Goal: Feedback & Contribution: Leave review/rating

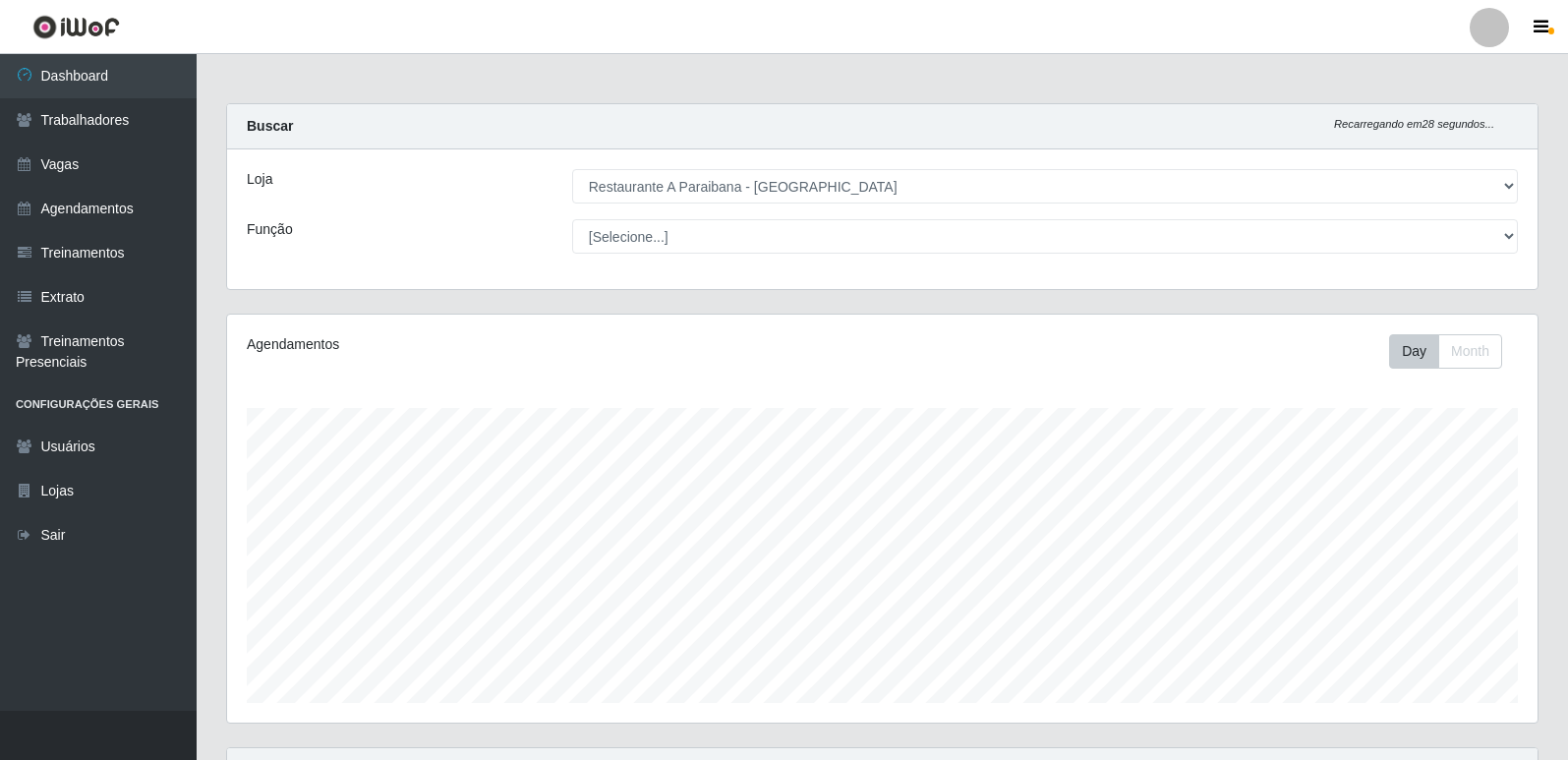
select select "342"
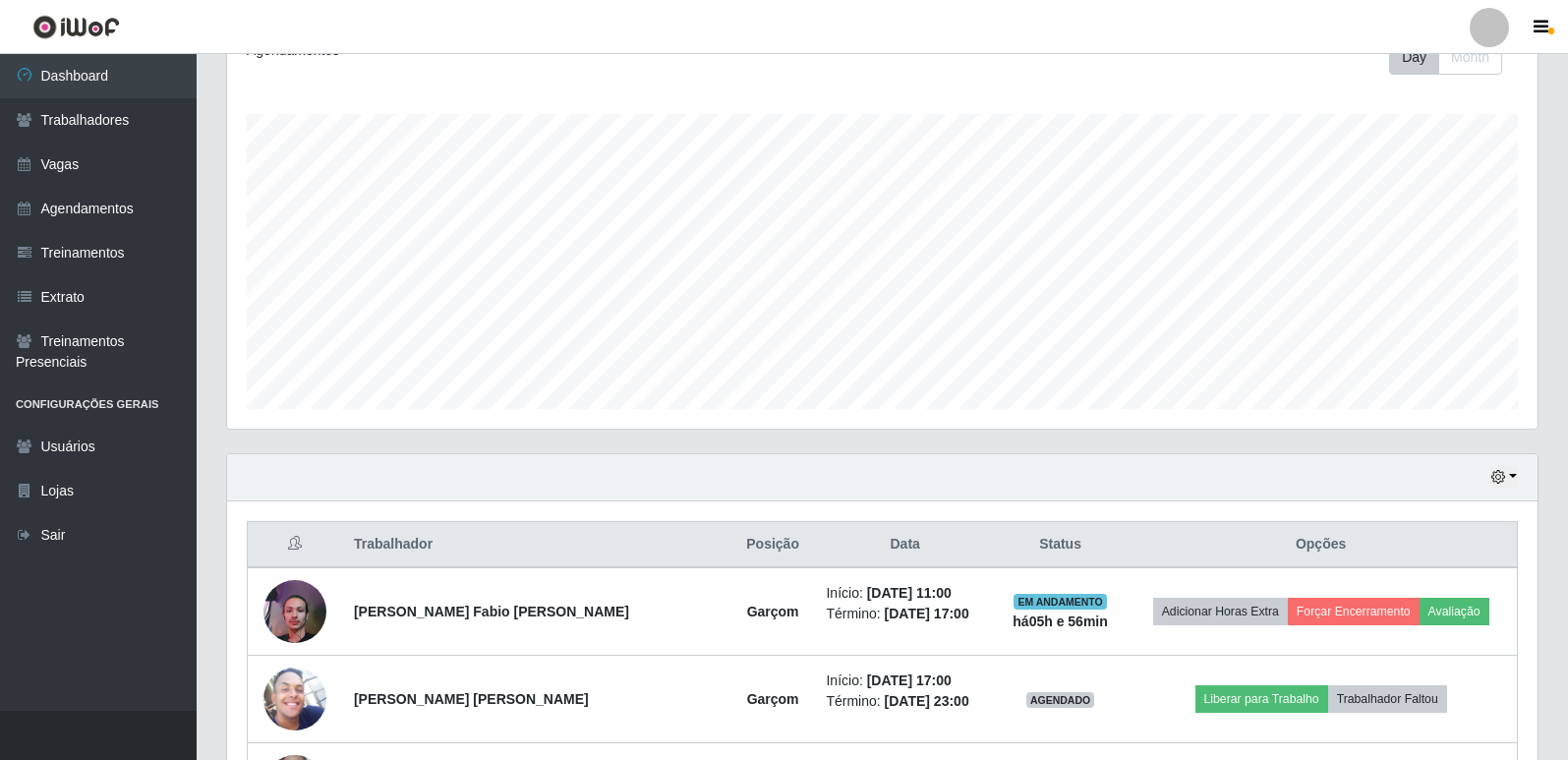
scroll to position [408, 1311]
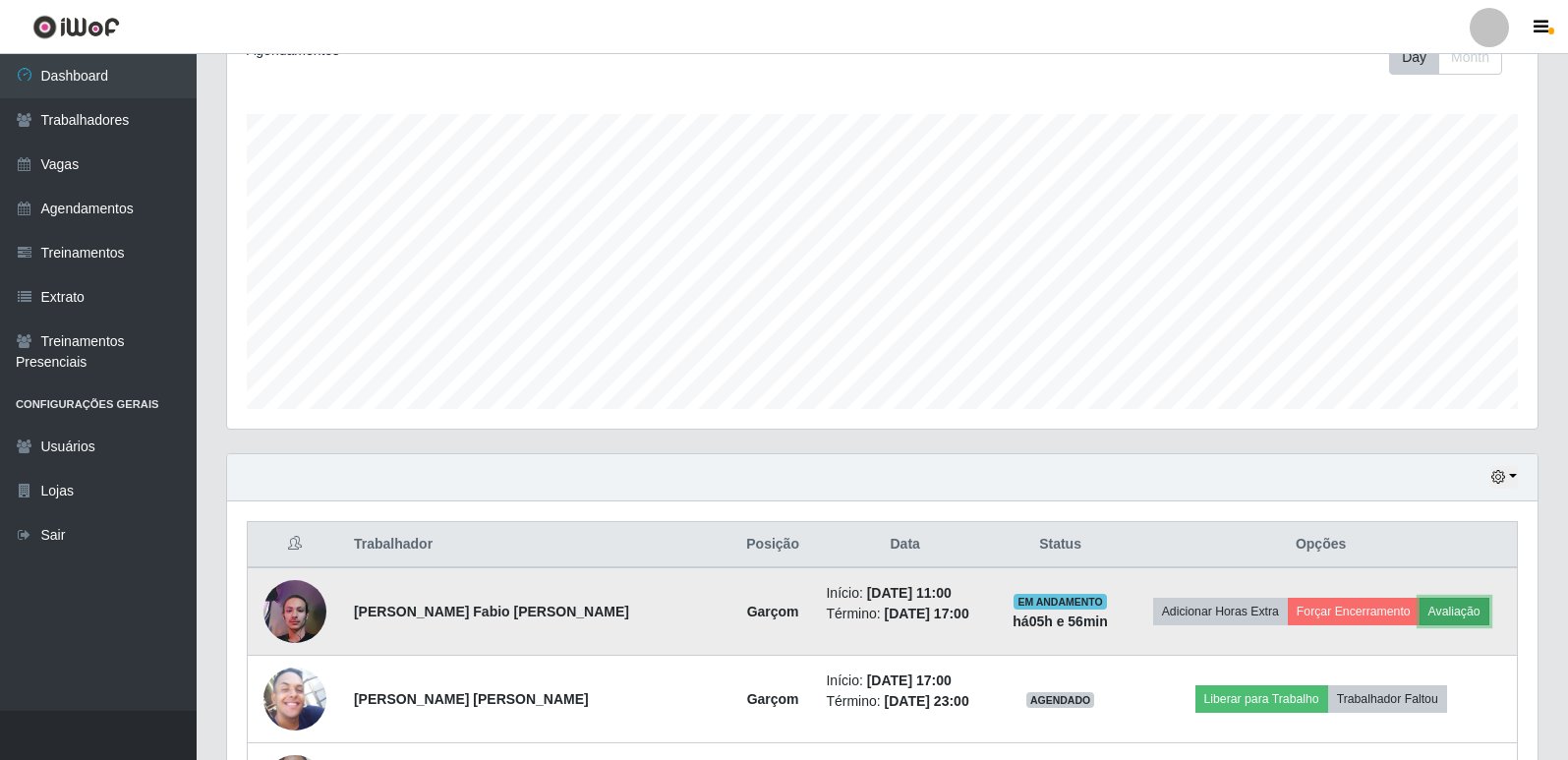
click at [1427, 603] on button "Avaliação" at bounding box center [1454, 611] width 69 height 28
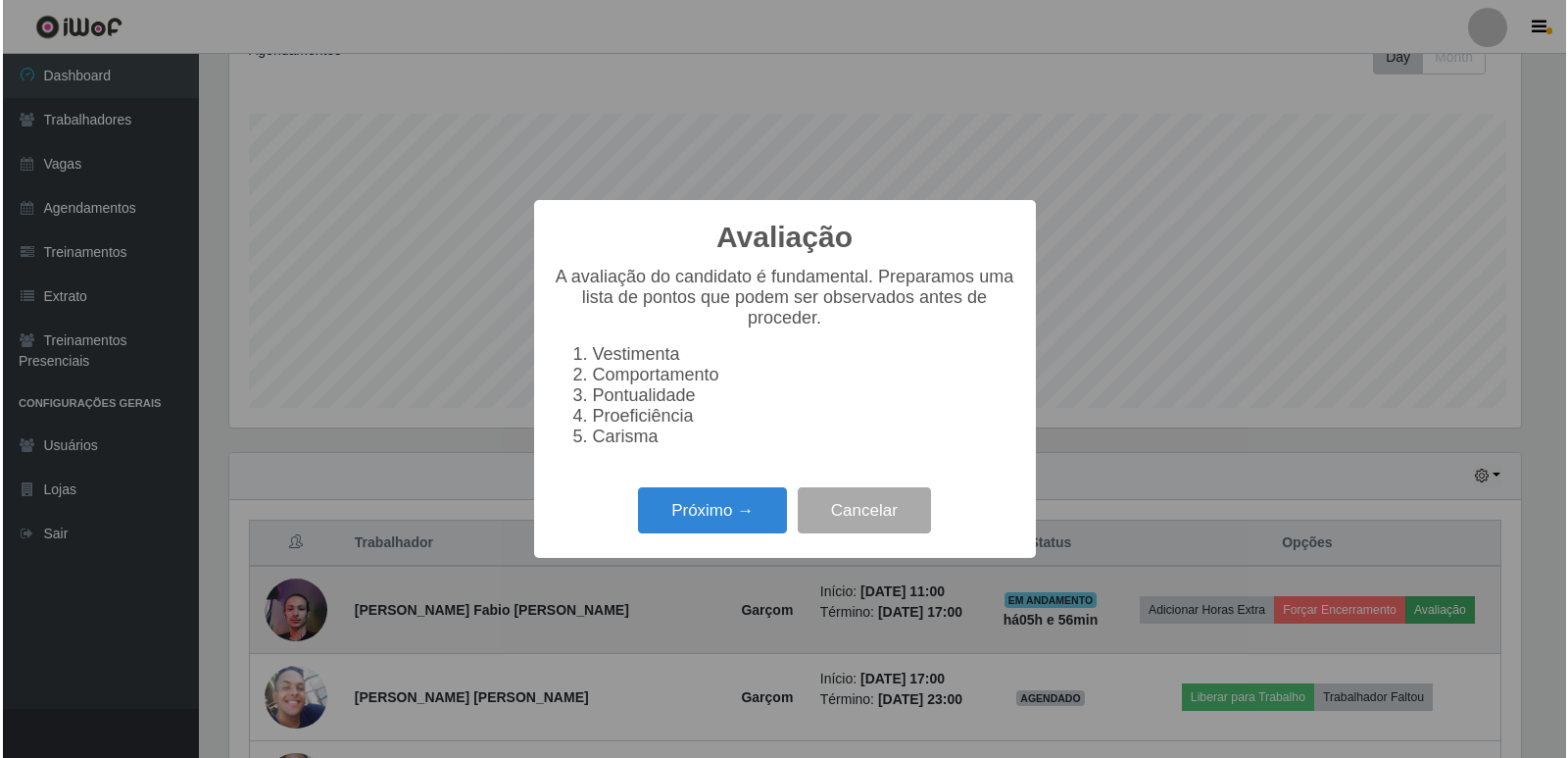
scroll to position [407, 1297]
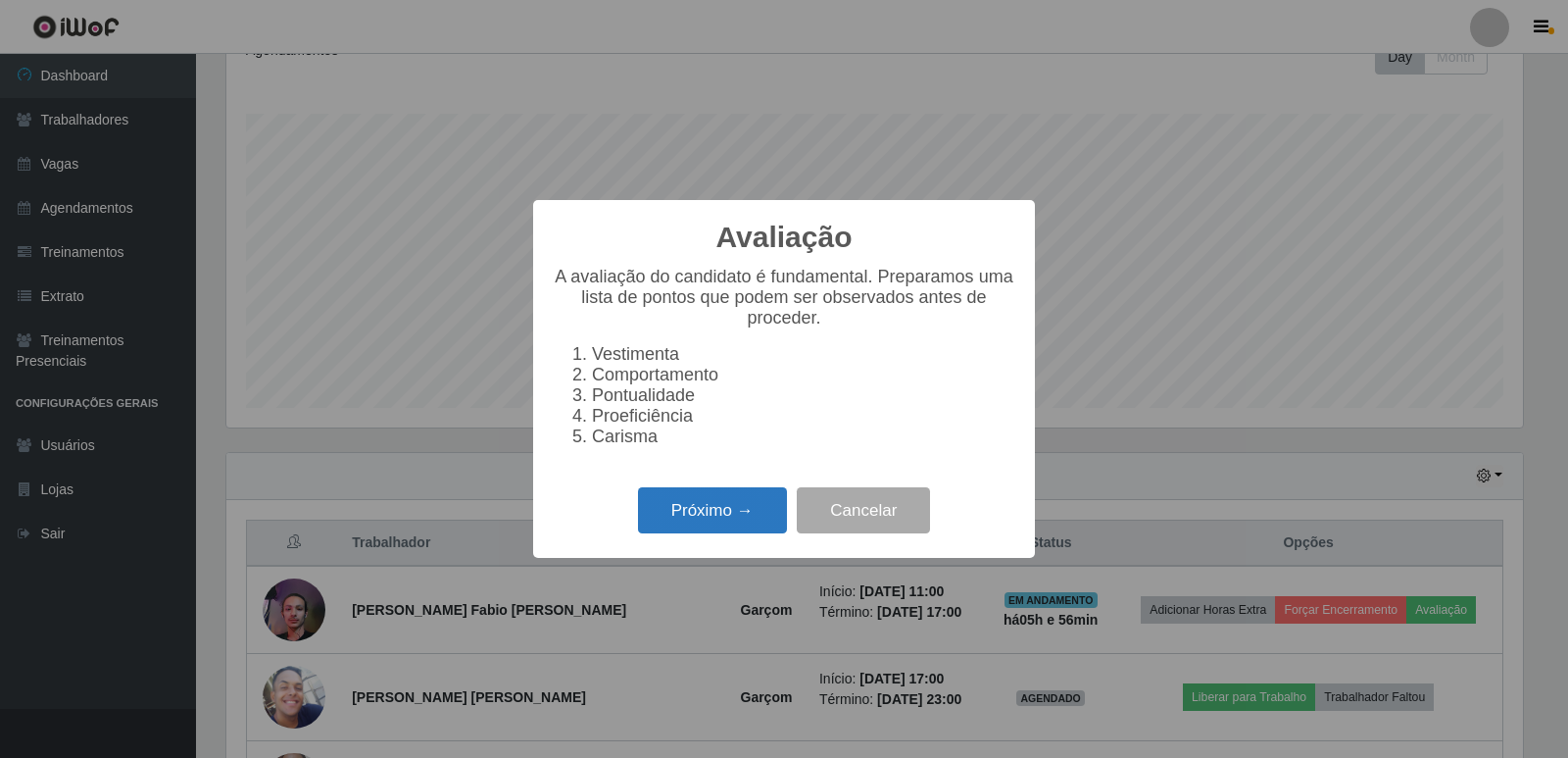
click at [677, 510] on button "Próximo →" at bounding box center [712, 510] width 149 height 47
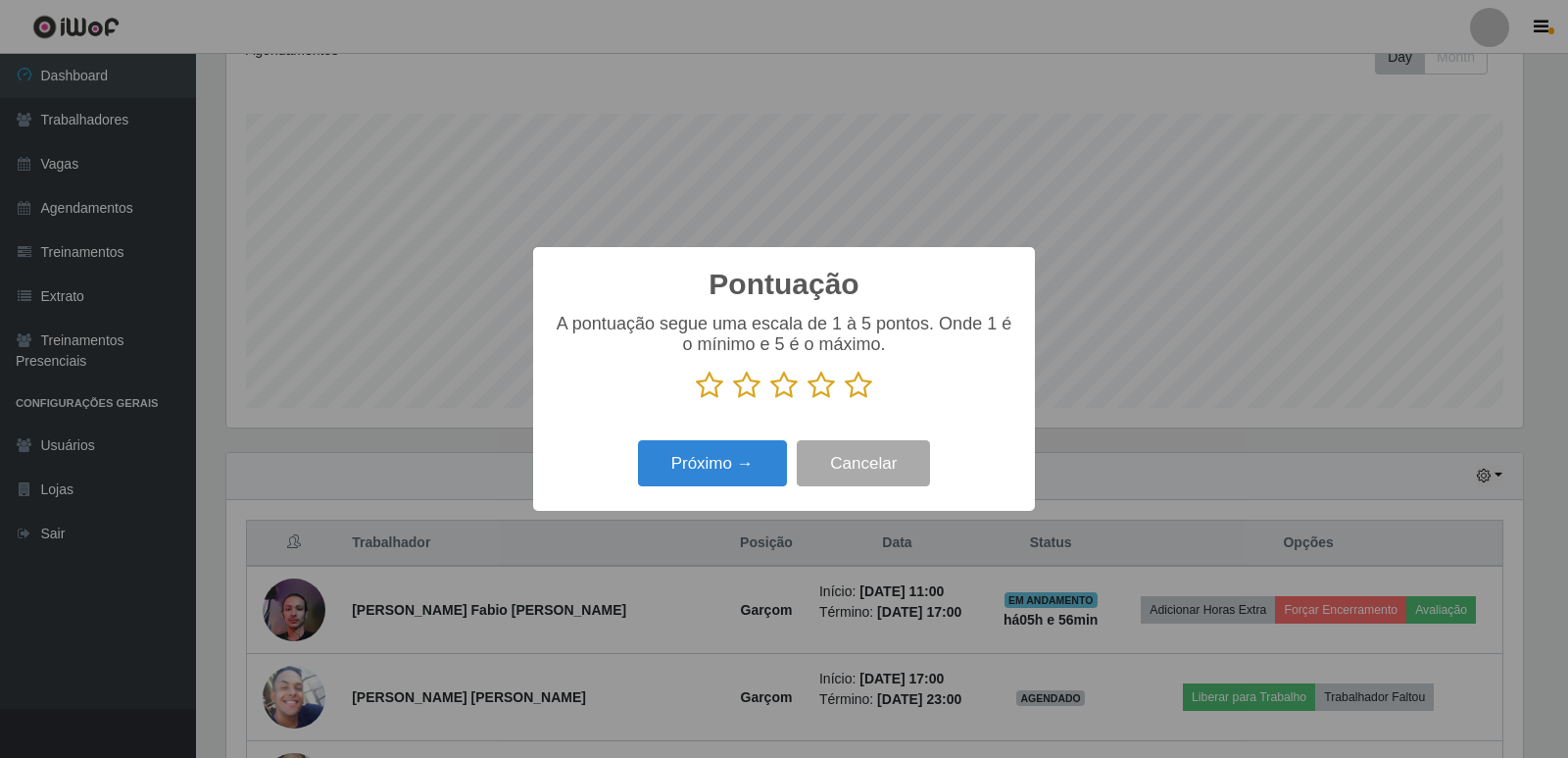
click at [842, 390] on p at bounding box center [784, 385] width 463 height 30
click at [853, 388] on icon at bounding box center [859, 385] width 28 height 30
click at [845, 400] on input "radio" at bounding box center [845, 400] width 0 height 0
click at [721, 460] on button "Próximo →" at bounding box center [712, 463] width 149 height 47
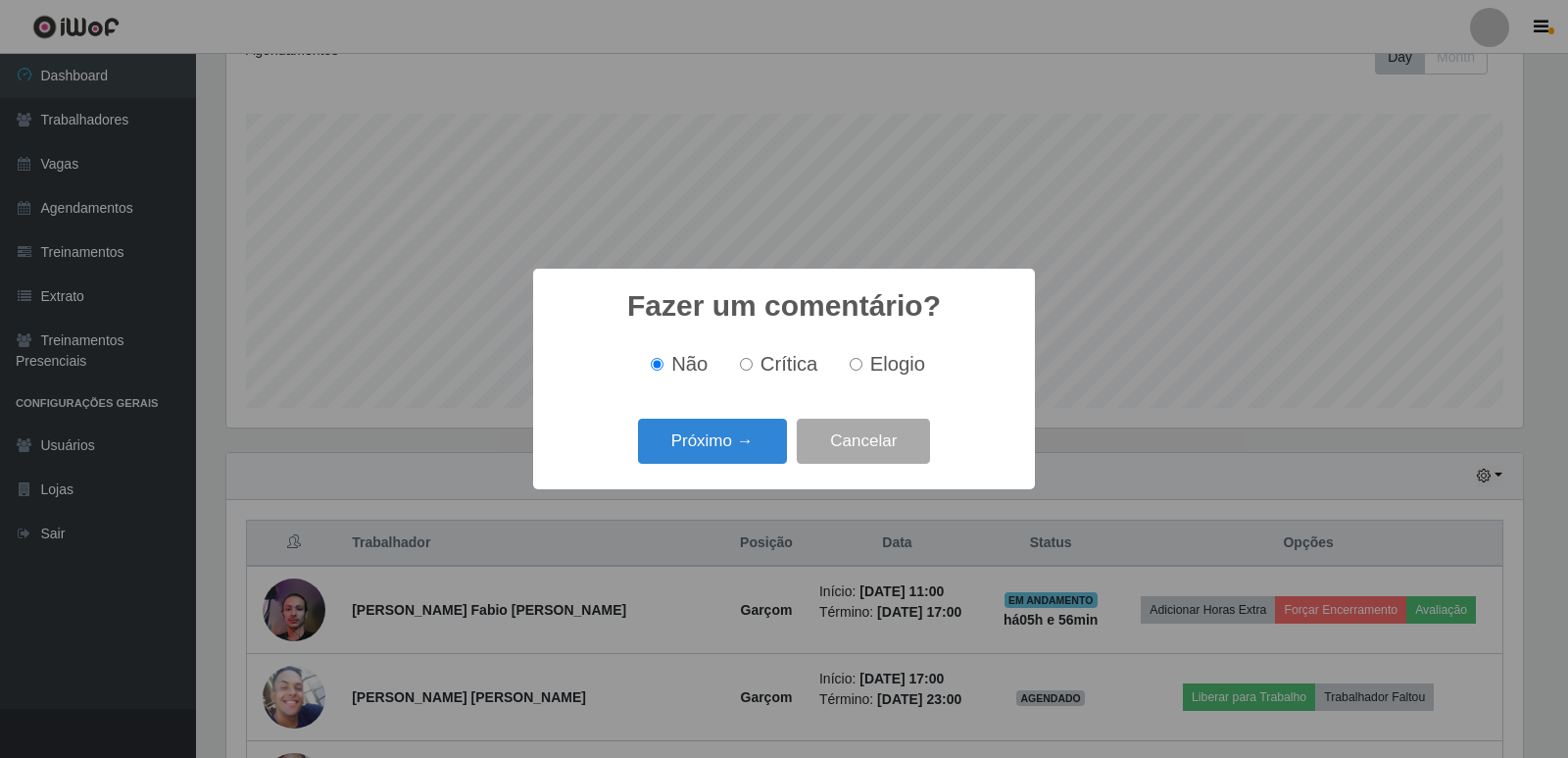
click at [862, 358] on label "Elogio" at bounding box center [883, 364] width 83 height 23
click at [862, 358] on input "Elogio" at bounding box center [856, 364] width 13 height 13
radio input "true"
click at [718, 462] on button "Próximo →" at bounding box center [712, 441] width 149 height 47
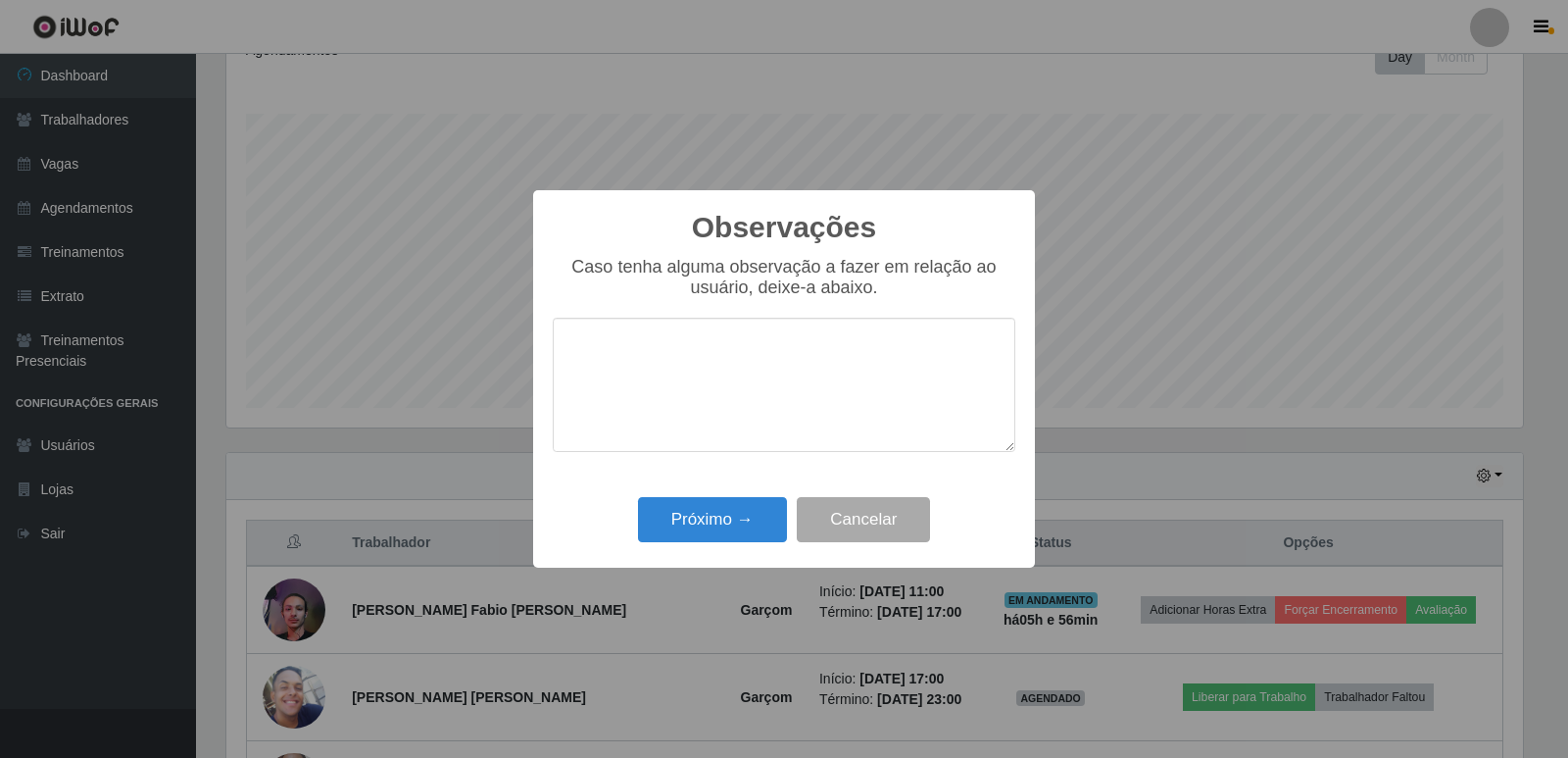
click at [695, 367] on textarea at bounding box center [784, 385] width 463 height 135
type textarea "e"
type textarea "excelente"
click at [698, 522] on button "Próximo →" at bounding box center [712, 520] width 149 height 47
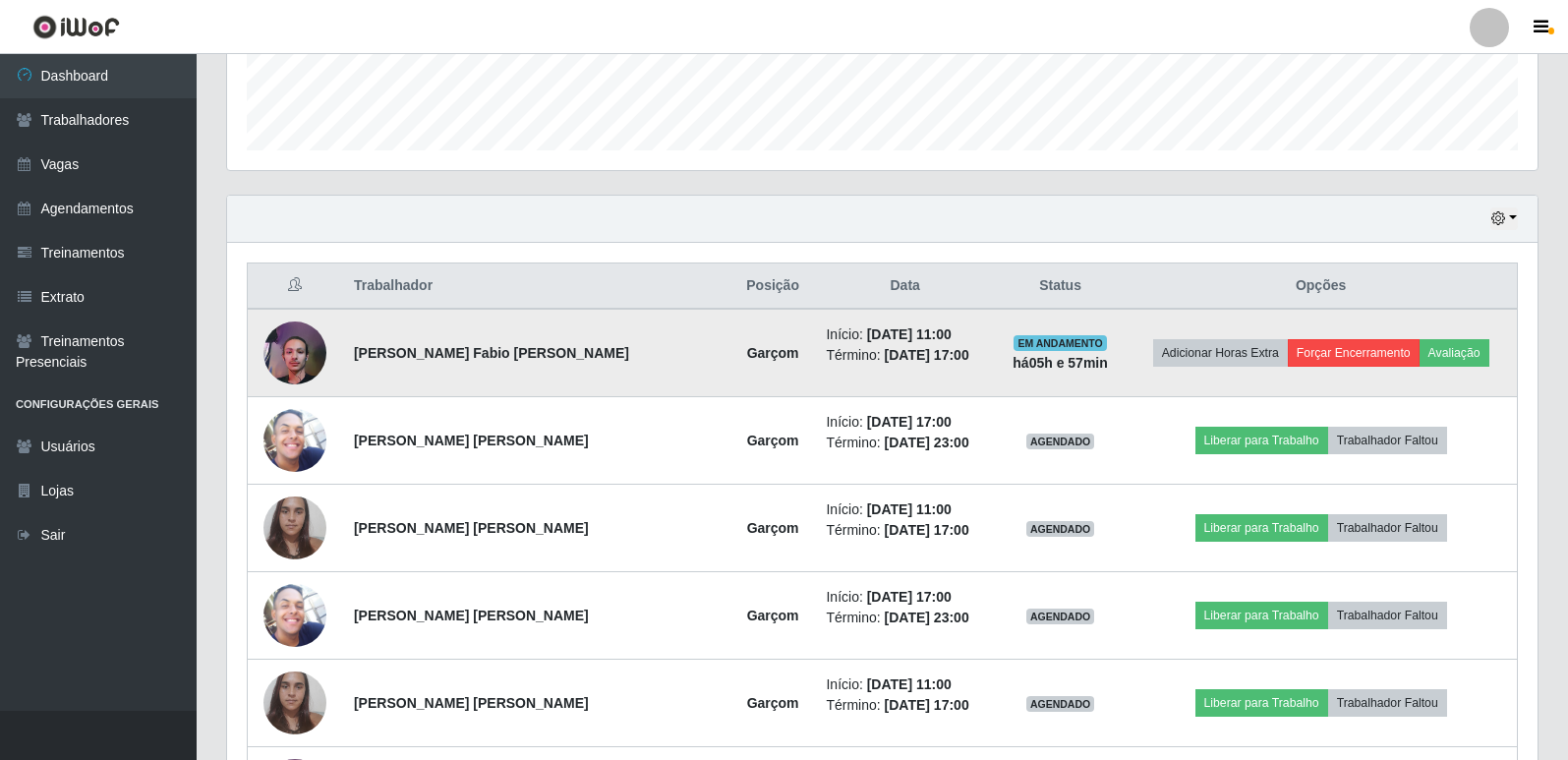
scroll to position [517, 0]
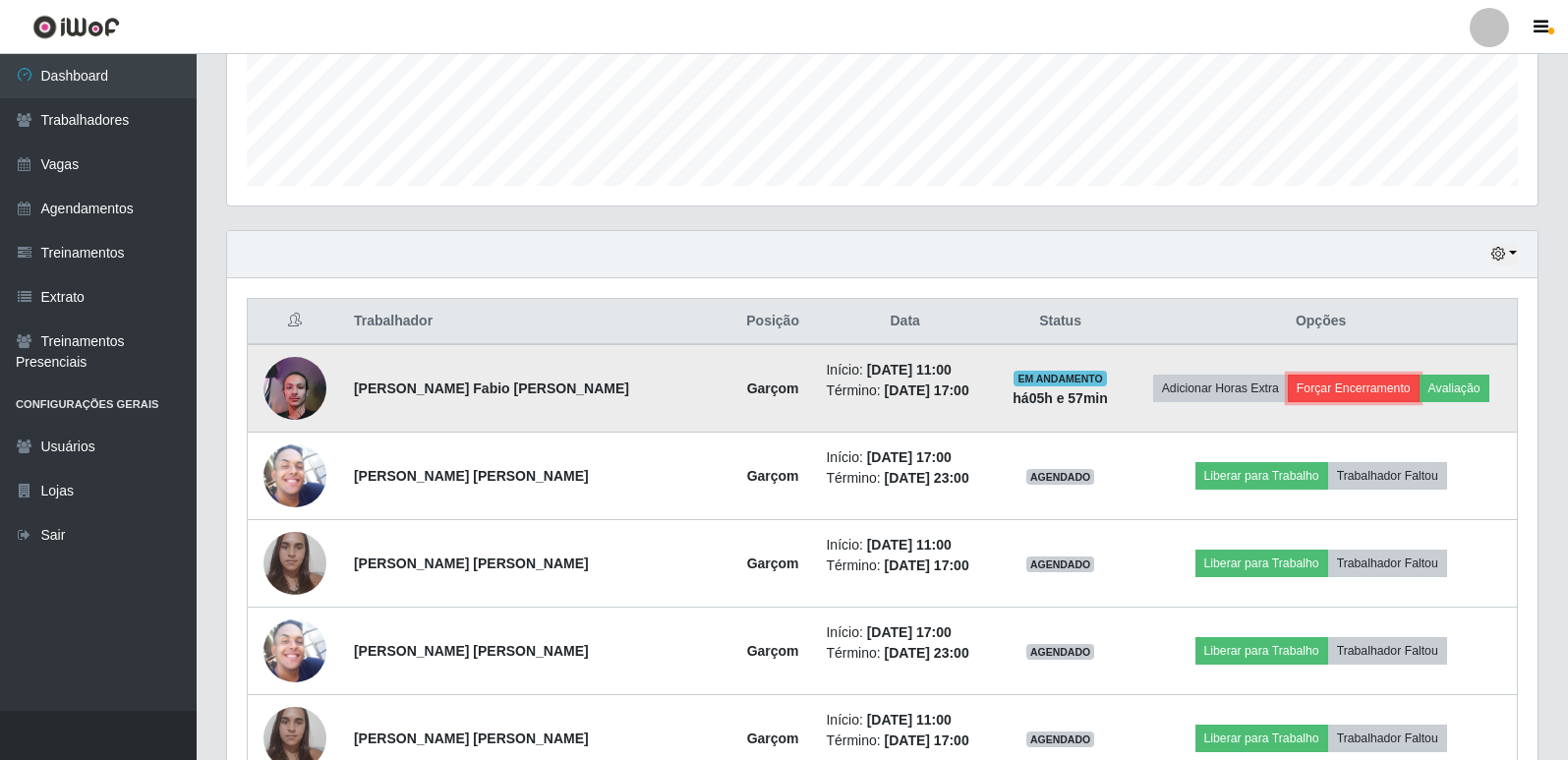
click at [1325, 382] on button "Forçar Encerramento" at bounding box center [1354, 388] width 132 height 28
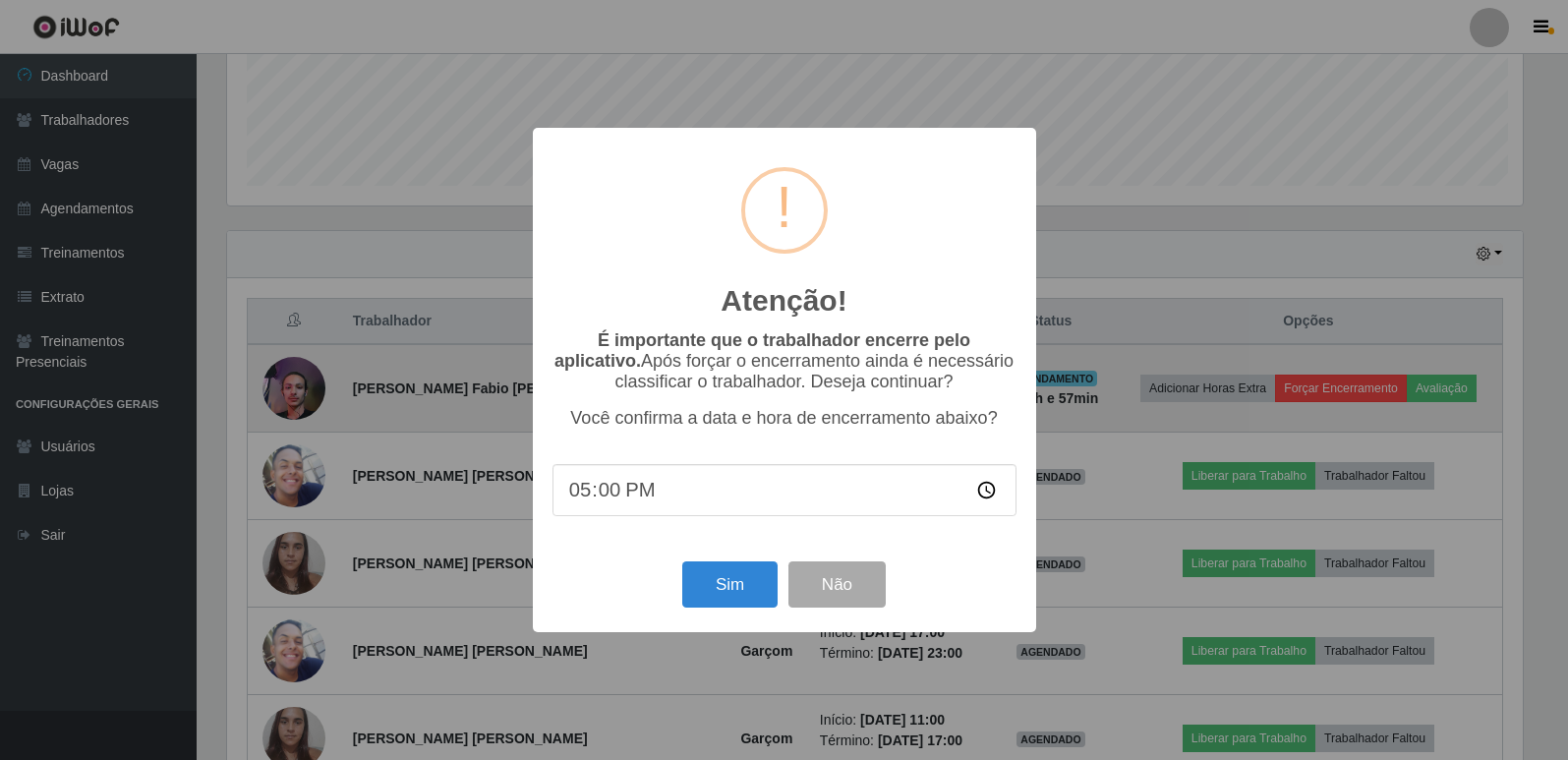
scroll to position [408, 1301]
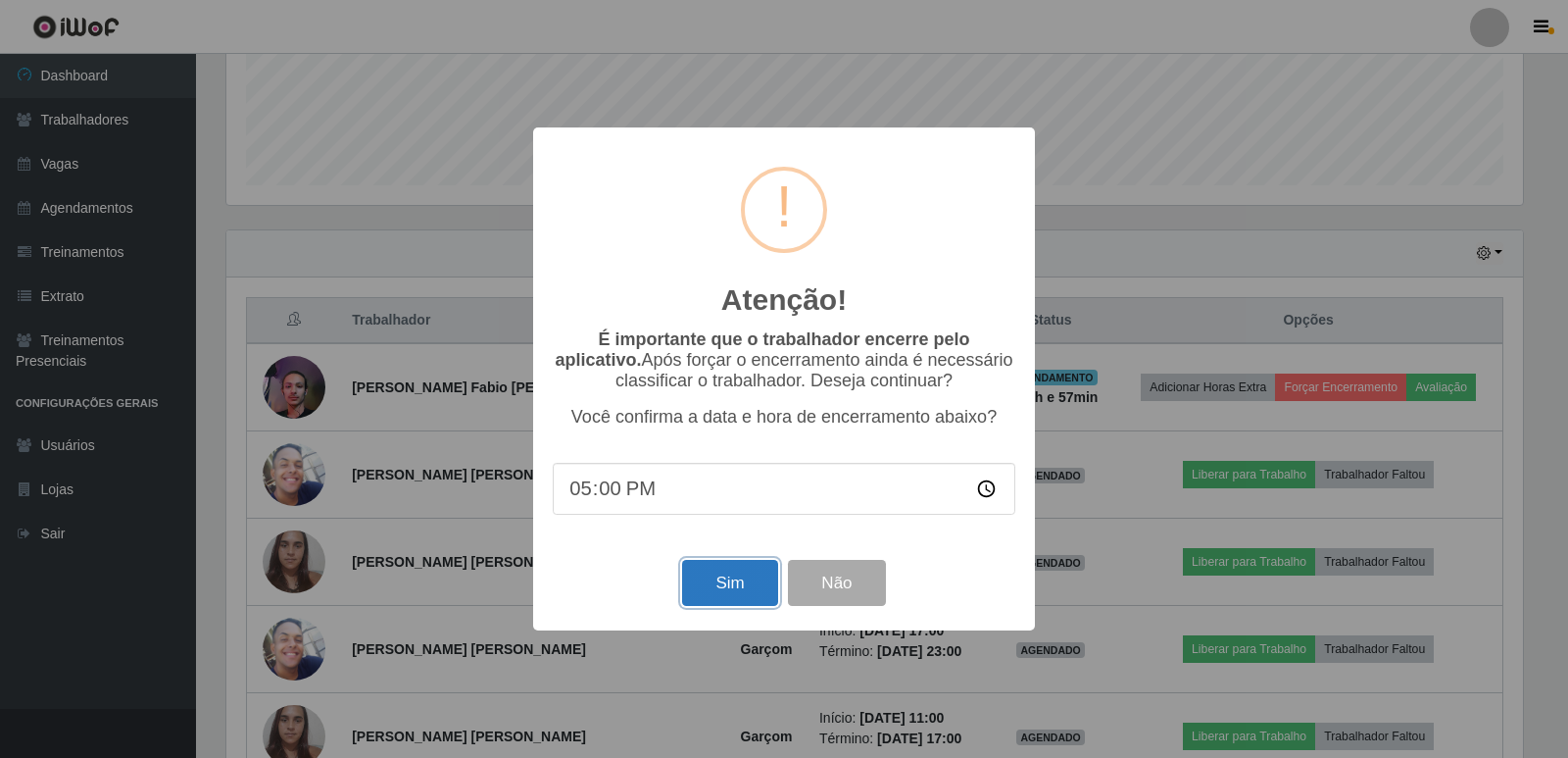
click at [716, 582] on button "Sim" at bounding box center [729, 583] width 95 height 47
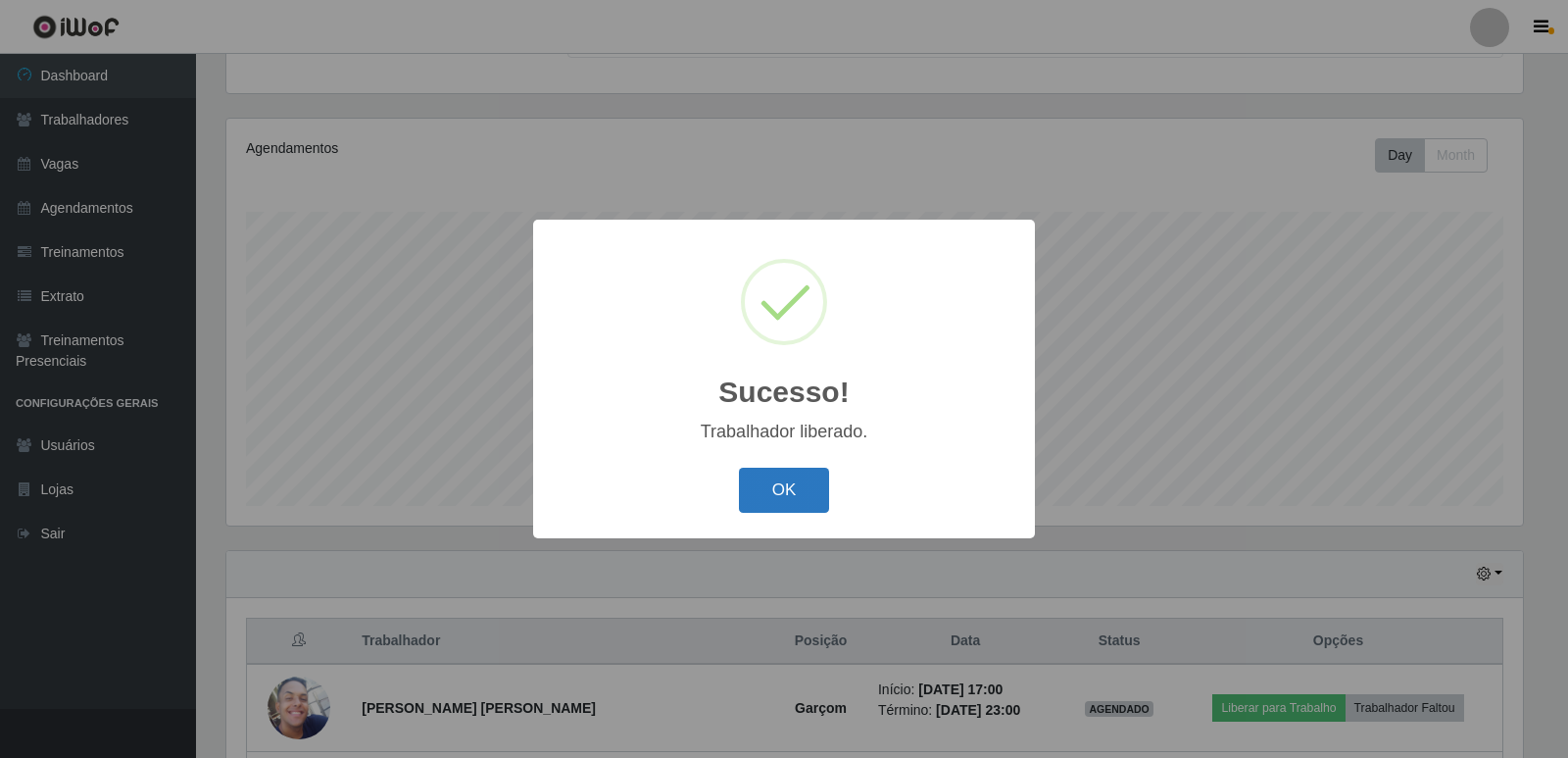
click at [744, 484] on button "OK" at bounding box center [784, 491] width 91 height 47
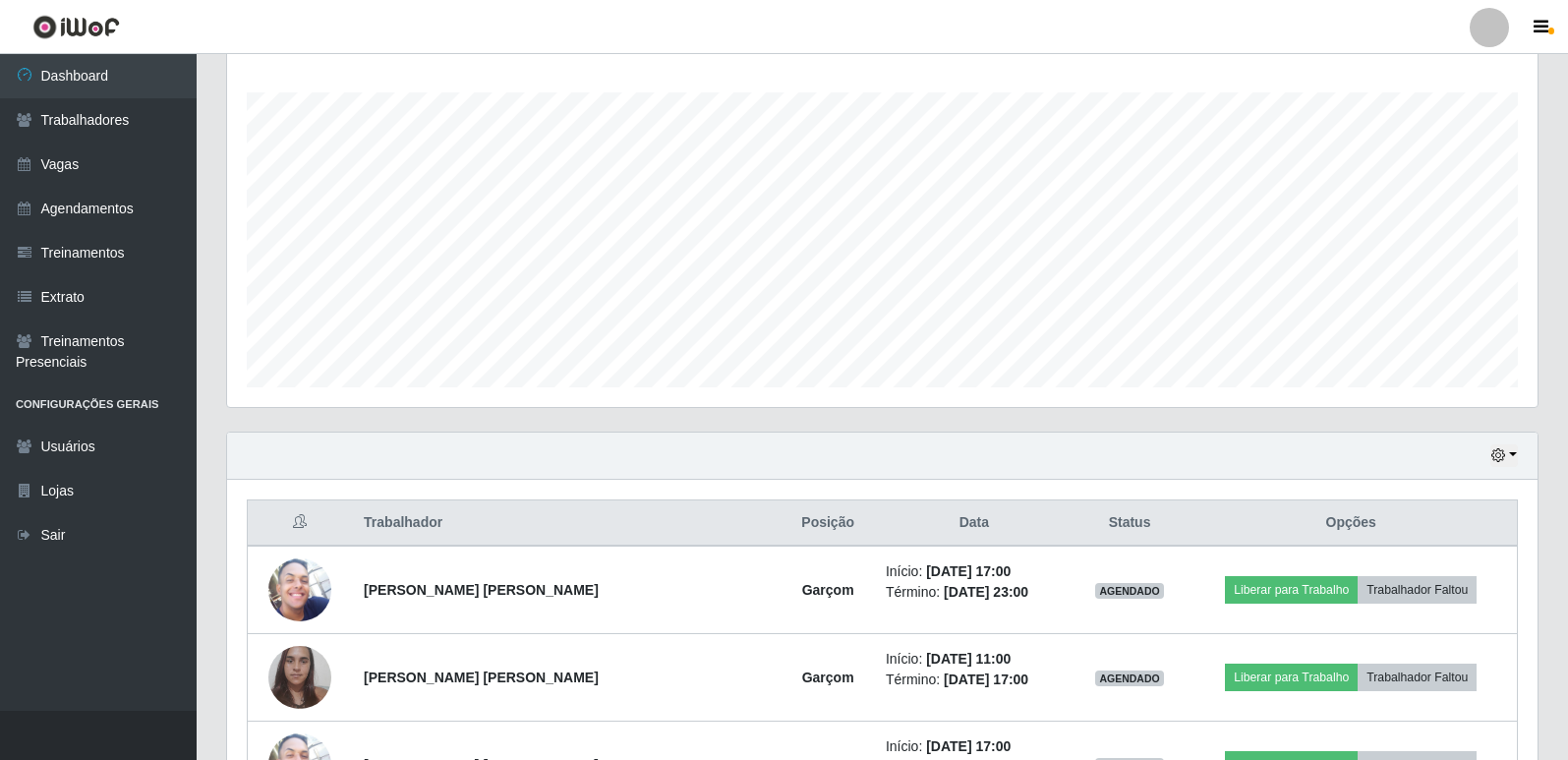
scroll to position [392, 0]
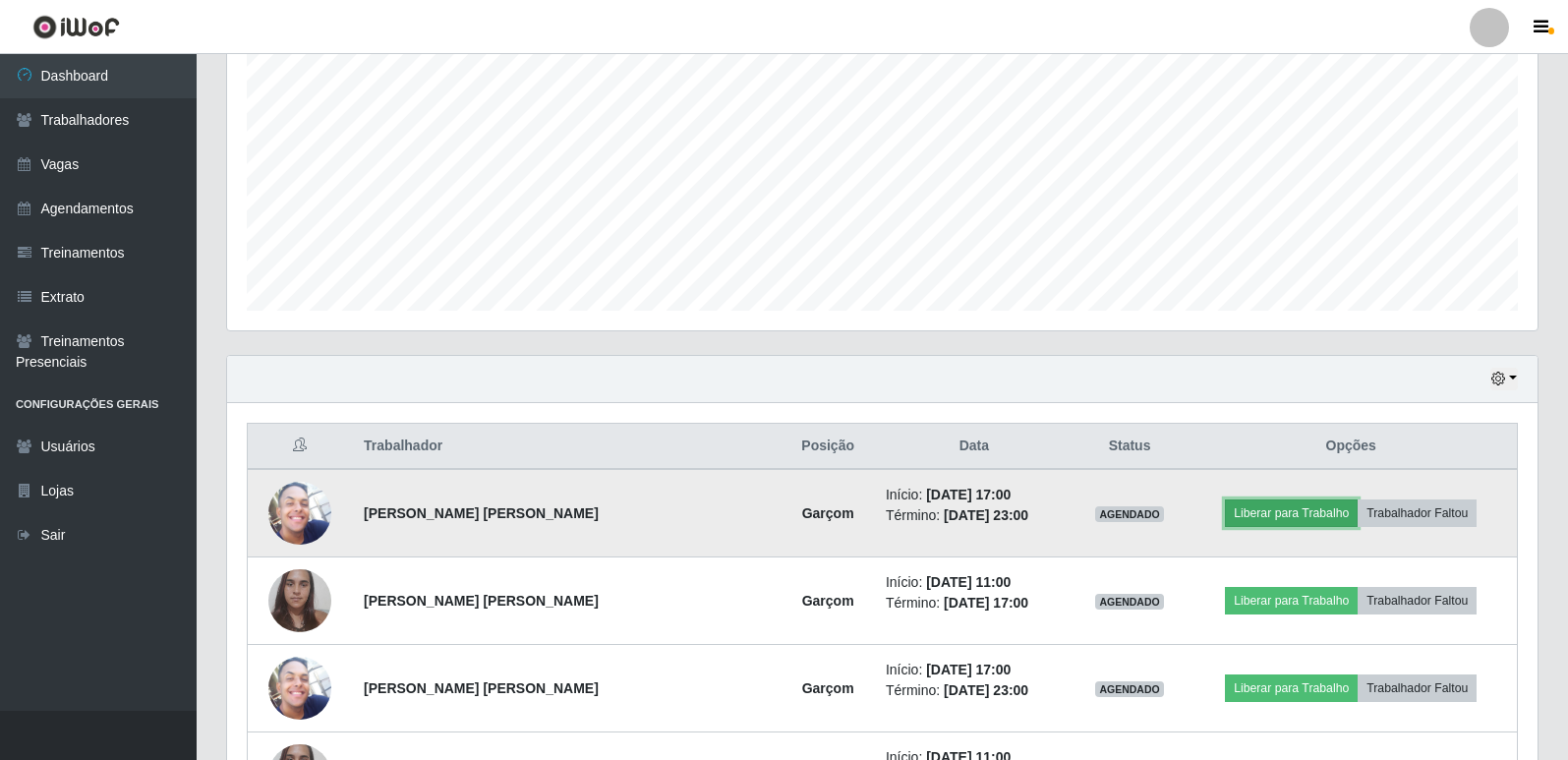
click at [1291, 522] on button "Liberar para Trabalho" at bounding box center [1291, 513] width 133 height 28
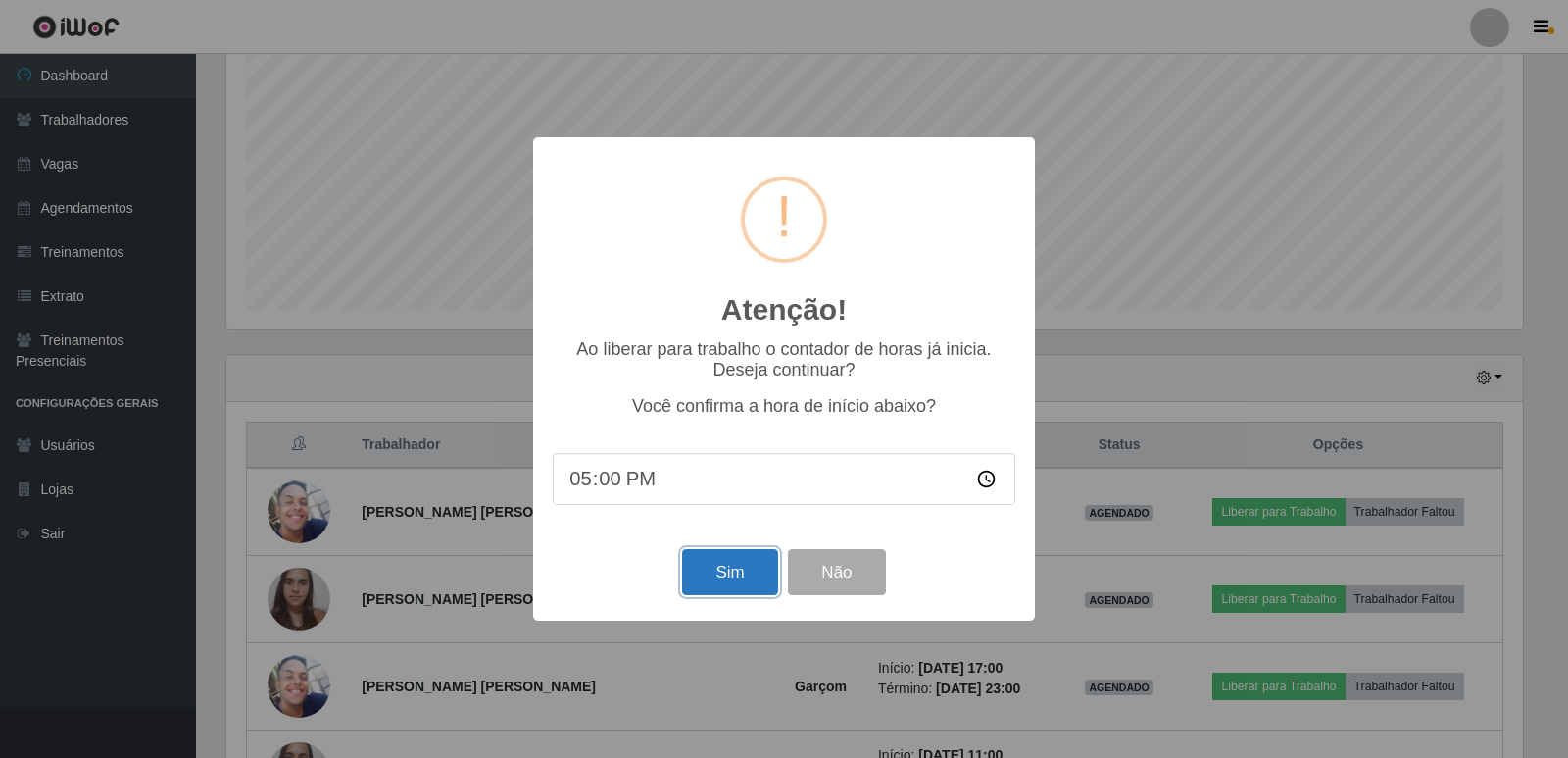
click at [698, 583] on button "Sim" at bounding box center [729, 572] width 95 height 47
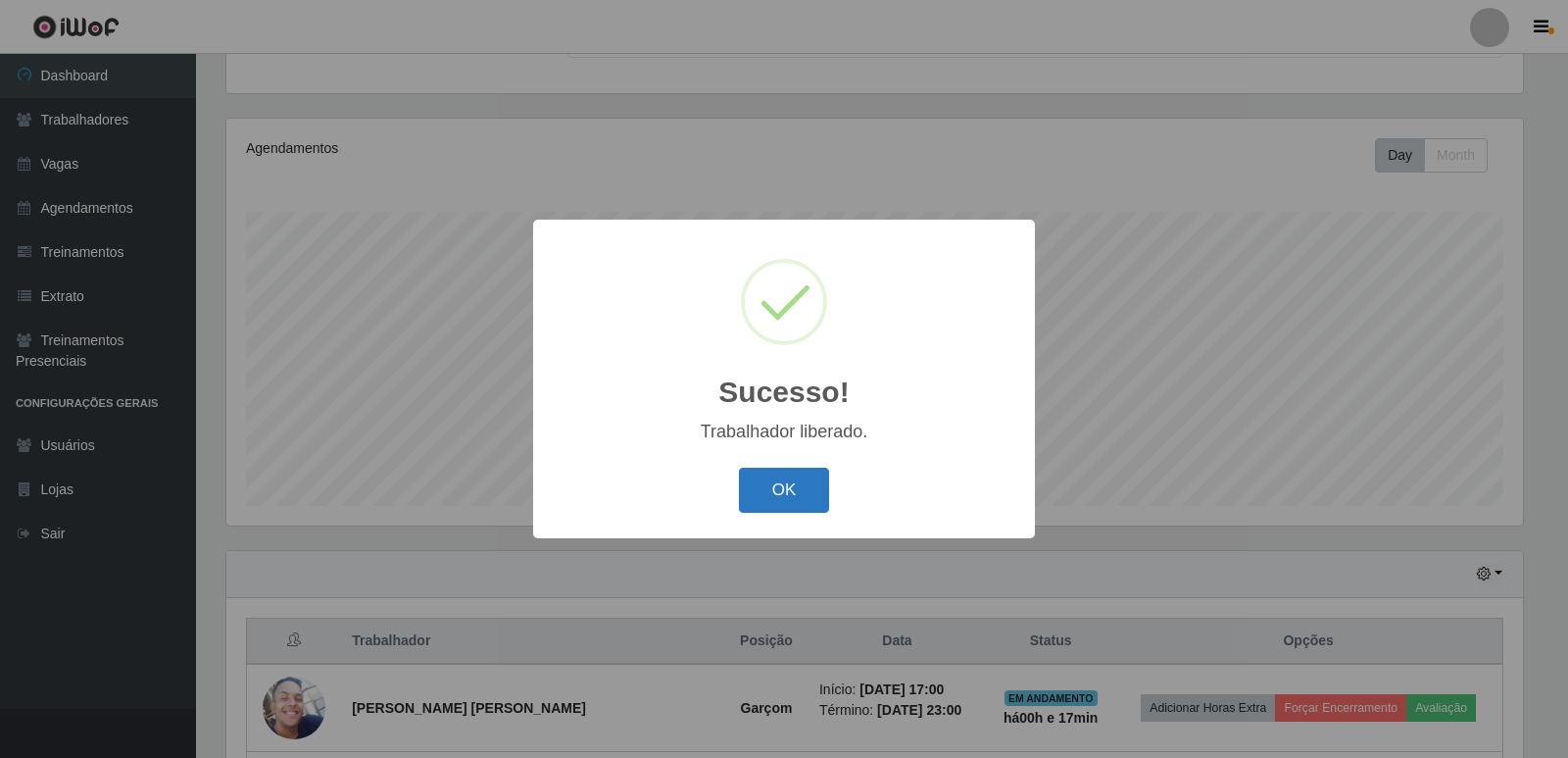
click at [759, 494] on button "OK" at bounding box center [784, 491] width 91 height 47
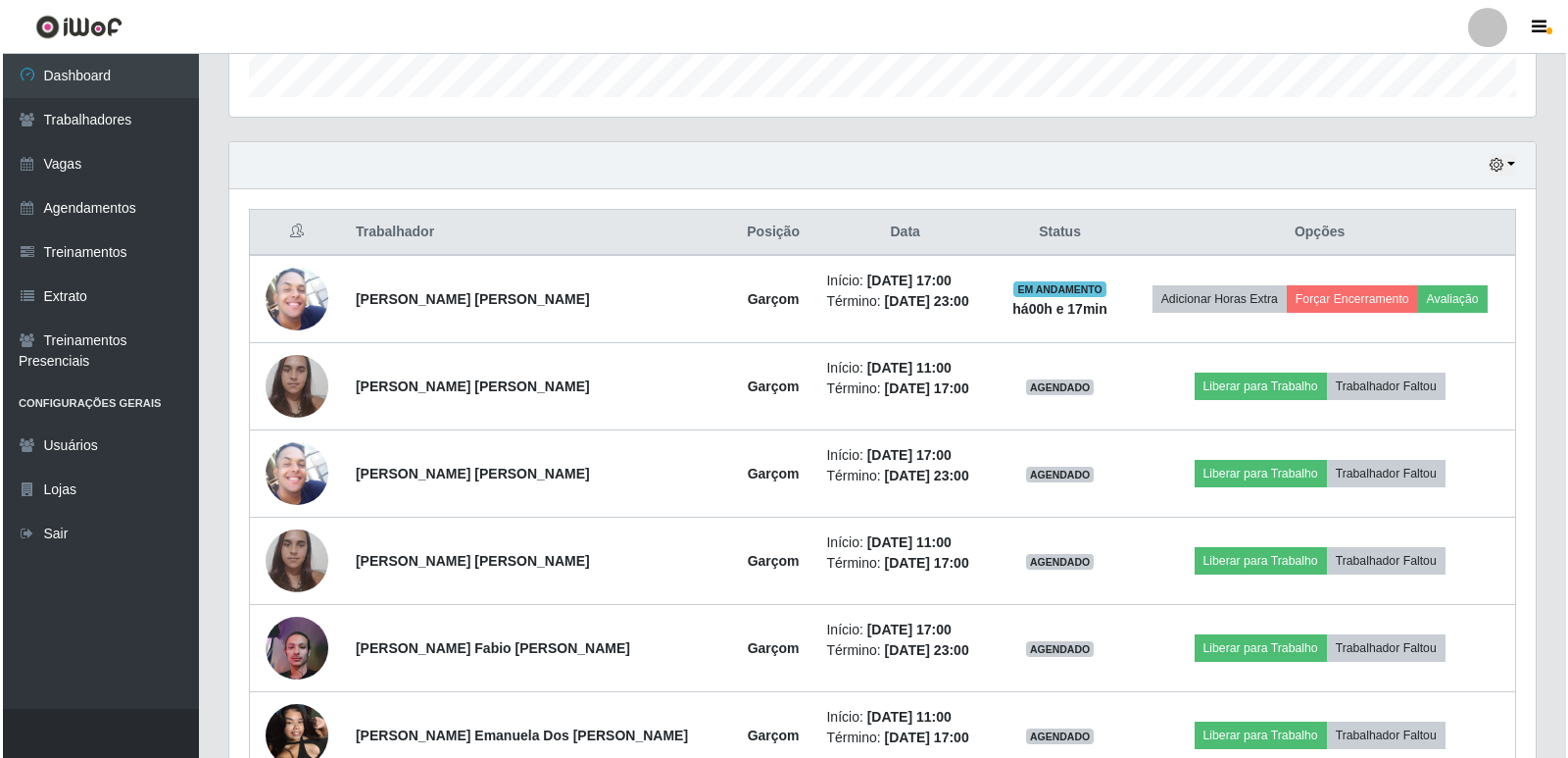
scroll to position [606, 0]
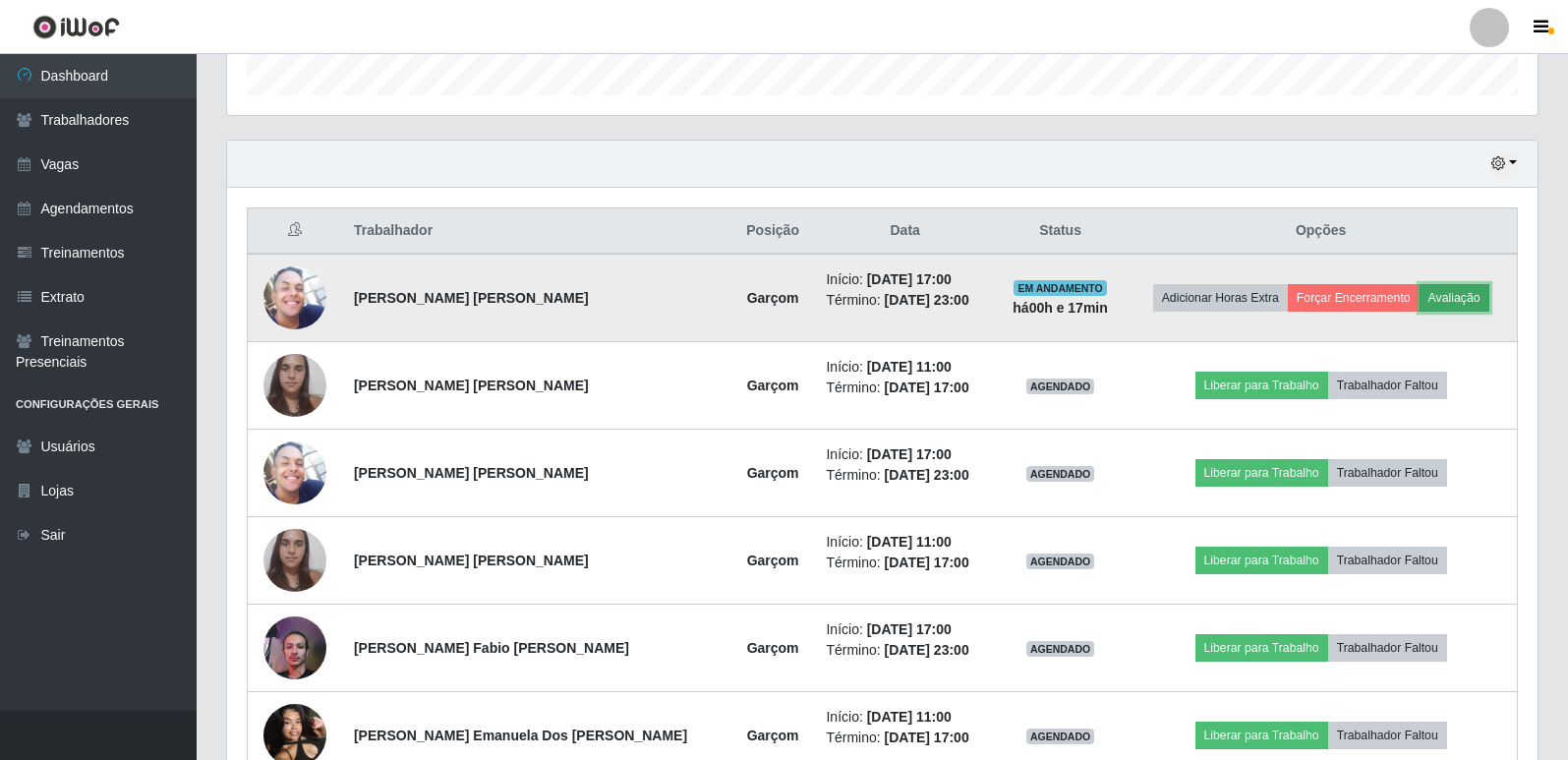
click at [1437, 305] on button "Avaliação" at bounding box center [1454, 298] width 69 height 28
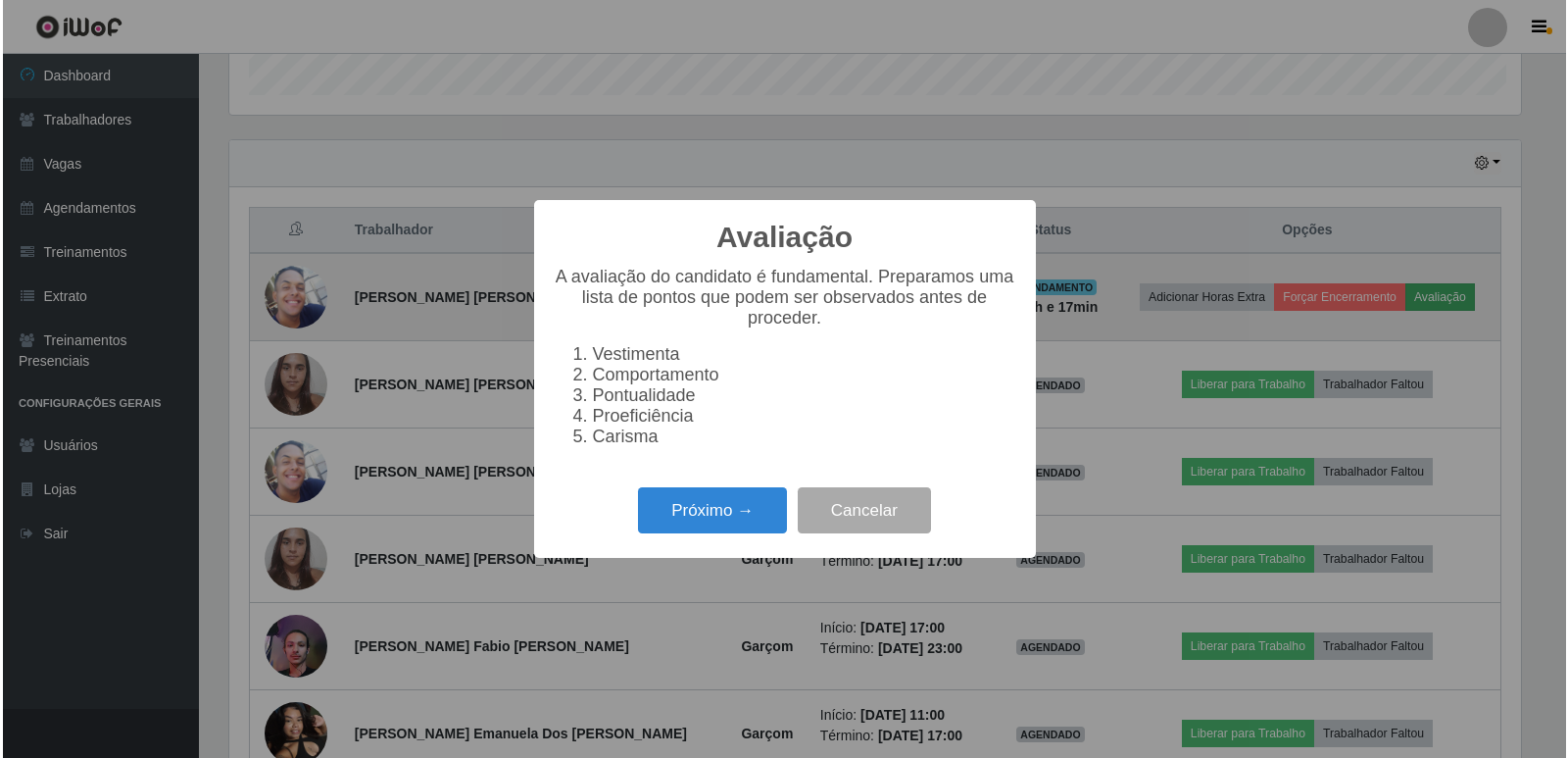
scroll to position [407, 1297]
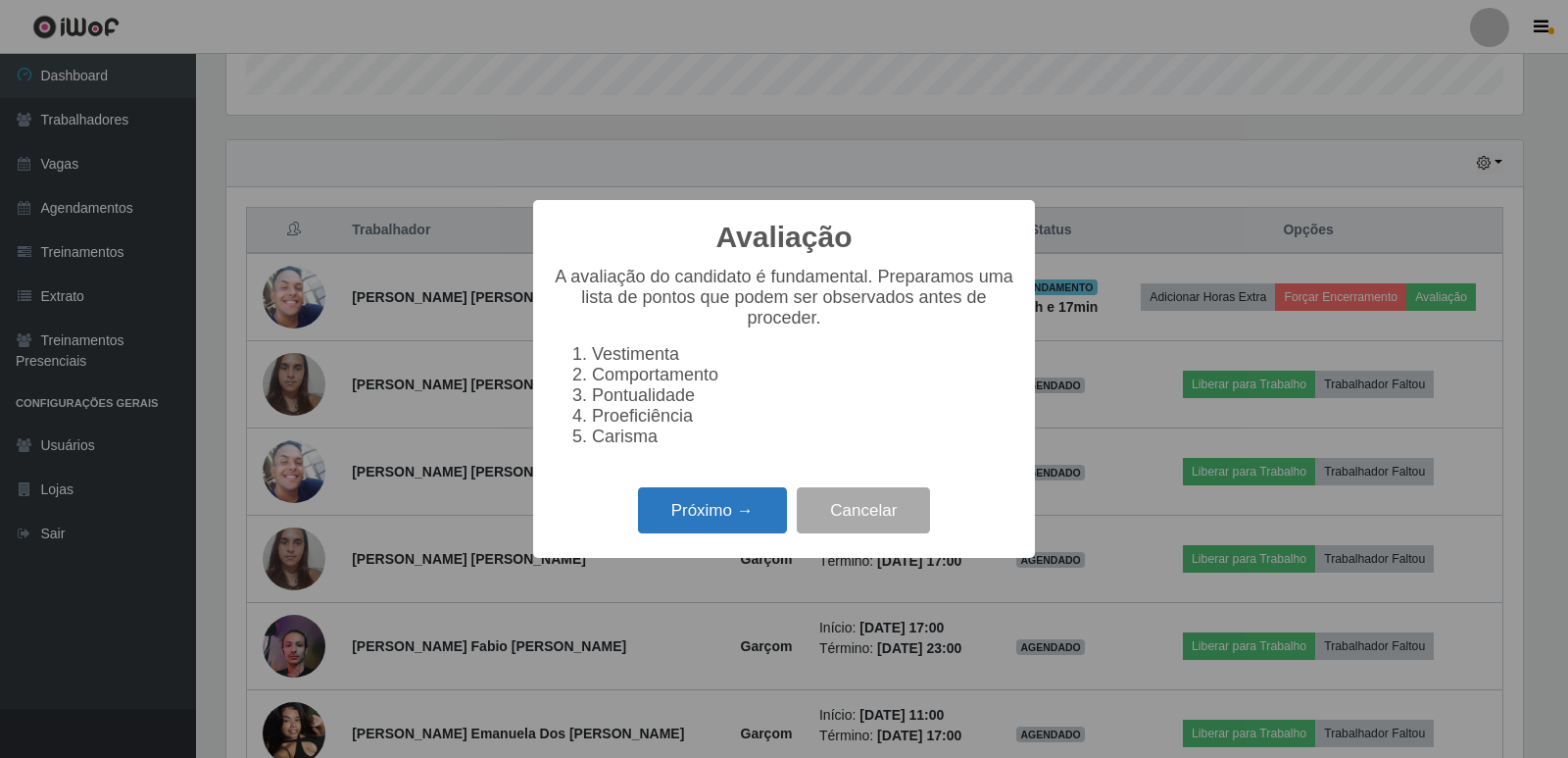
click at [758, 524] on button "Próximo →" at bounding box center [712, 510] width 149 height 47
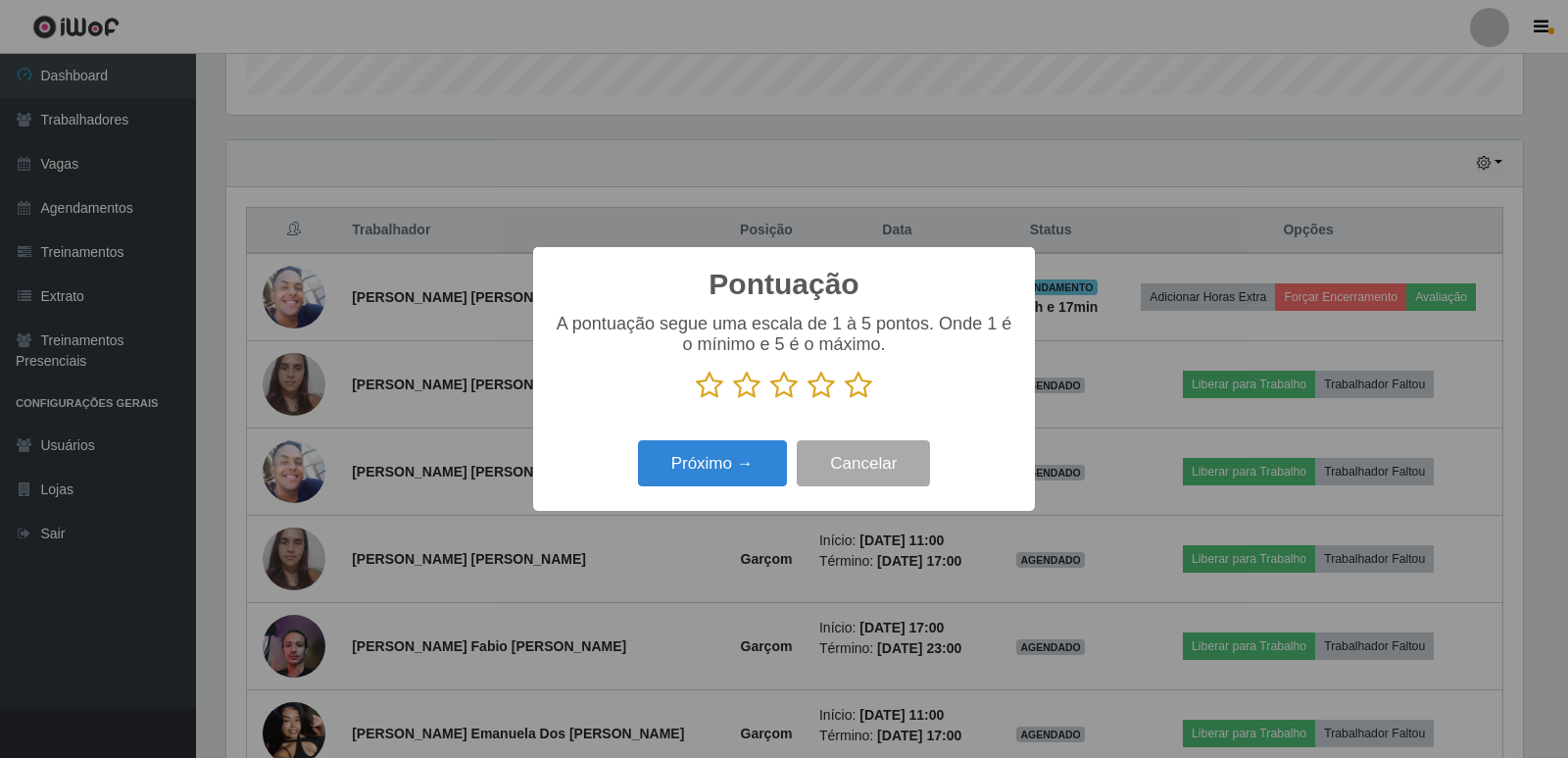
click at [864, 393] on icon at bounding box center [859, 385] width 28 height 30
click at [845, 400] on input "radio" at bounding box center [845, 400] width 0 height 0
click at [660, 473] on button "Próximo →" at bounding box center [712, 463] width 149 height 47
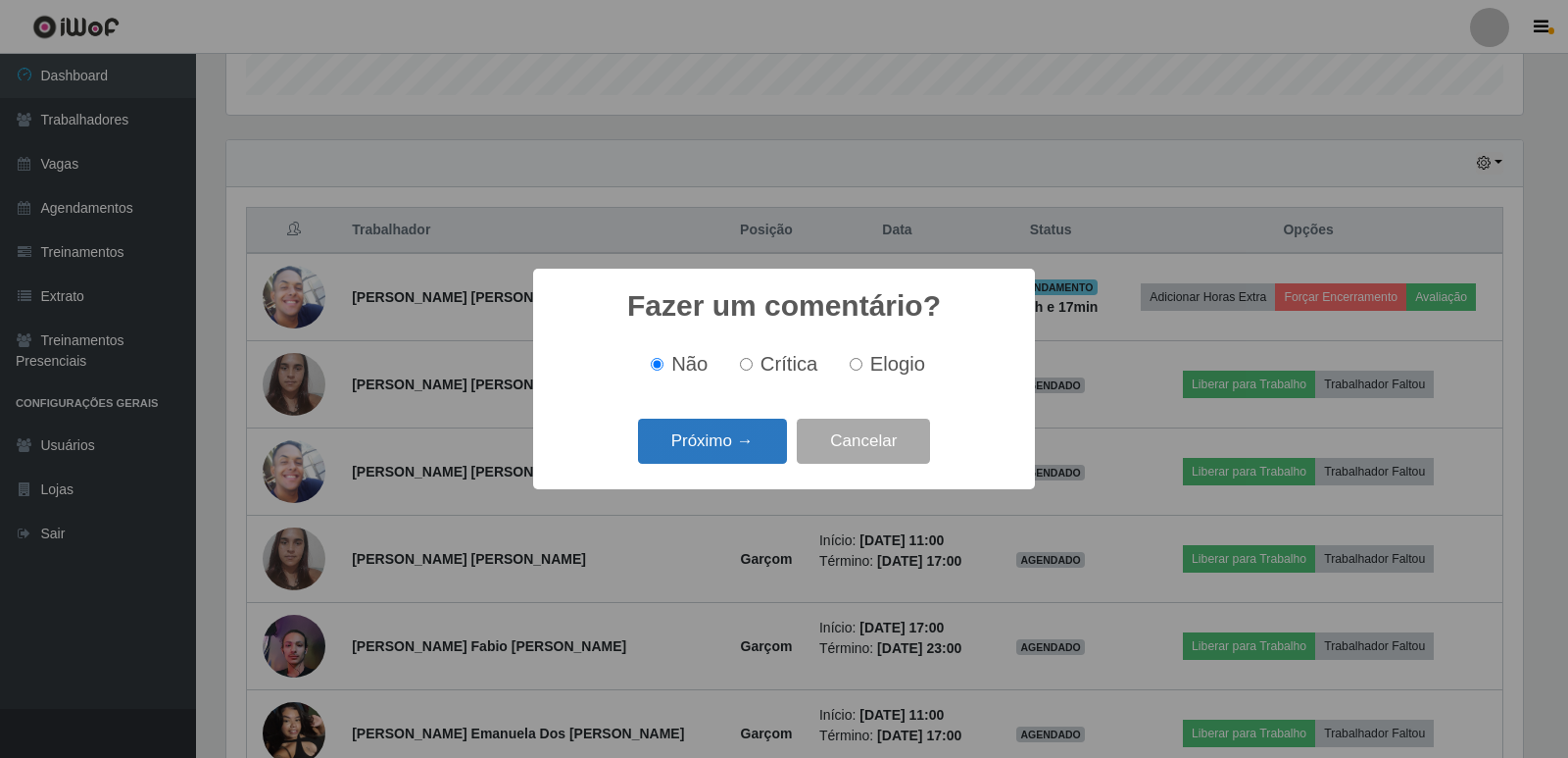
click at [757, 458] on button "Próximo →" at bounding box center [712, 441] width 149 height 47
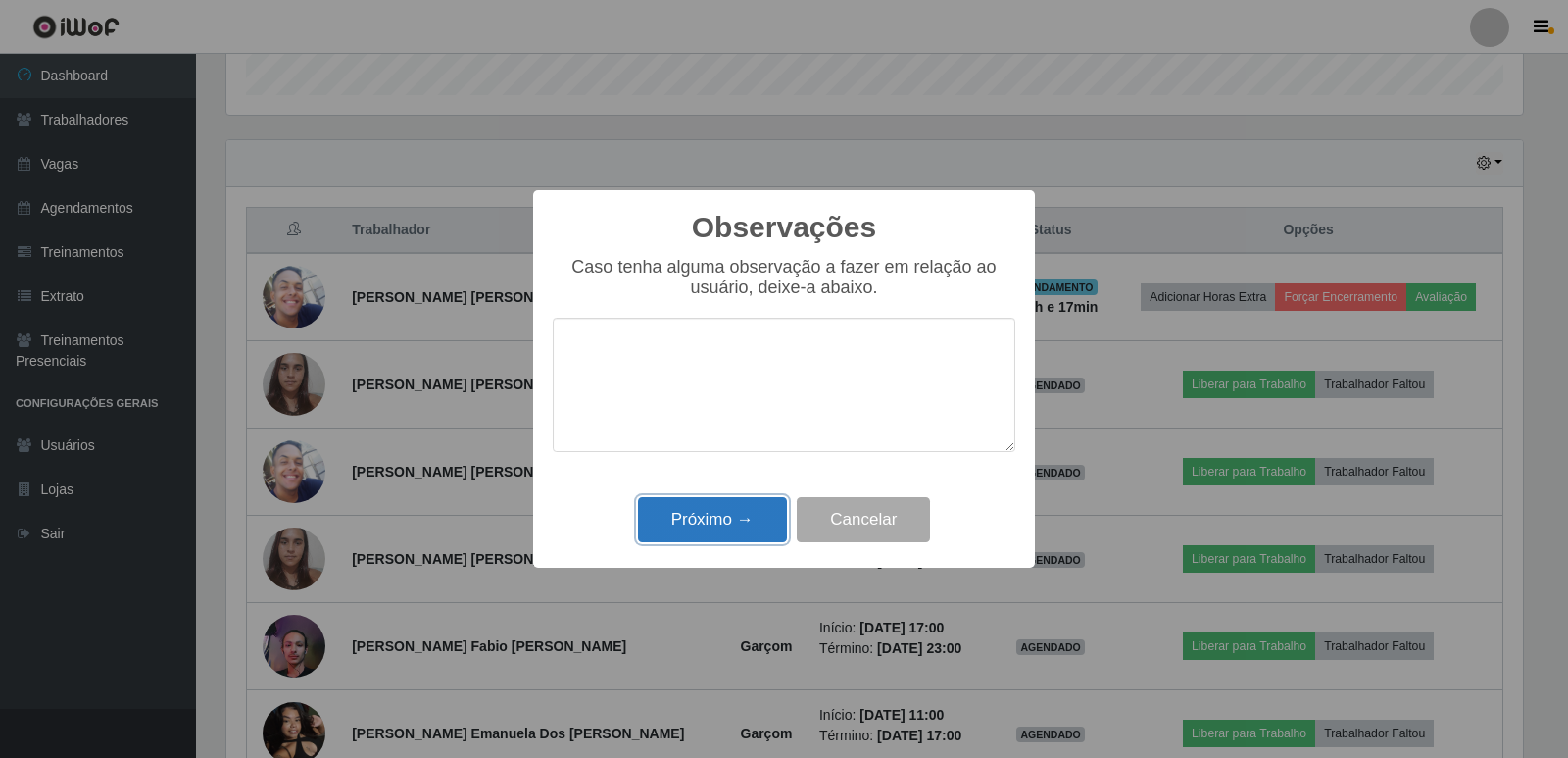
click at [742, 526] on button "Próximo →" at bounding box center [712, 520] width 149 height 47
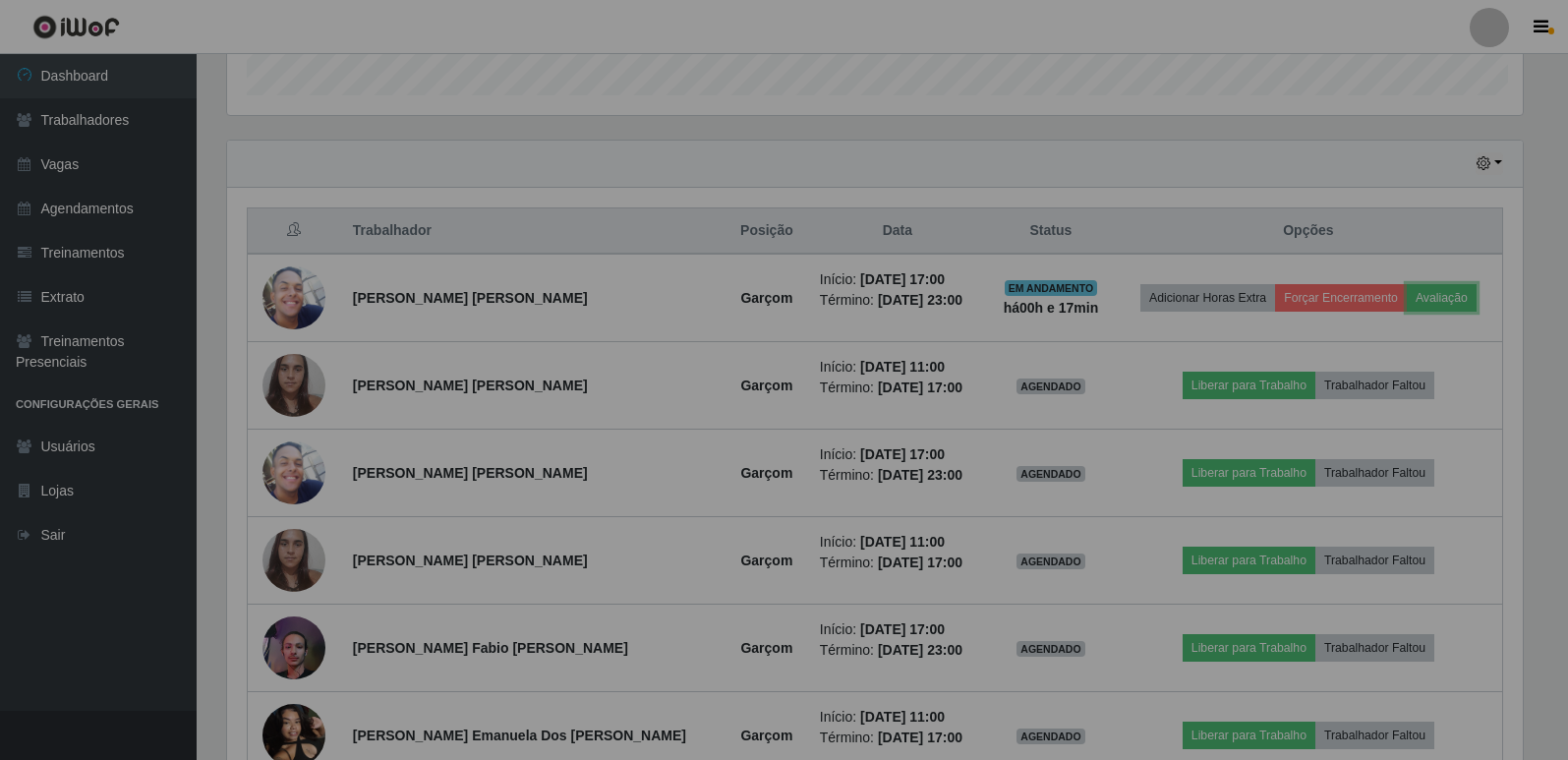
scroll to position [408, 1311]
